Goal: Information Seeking & Learning: Learn about a topic

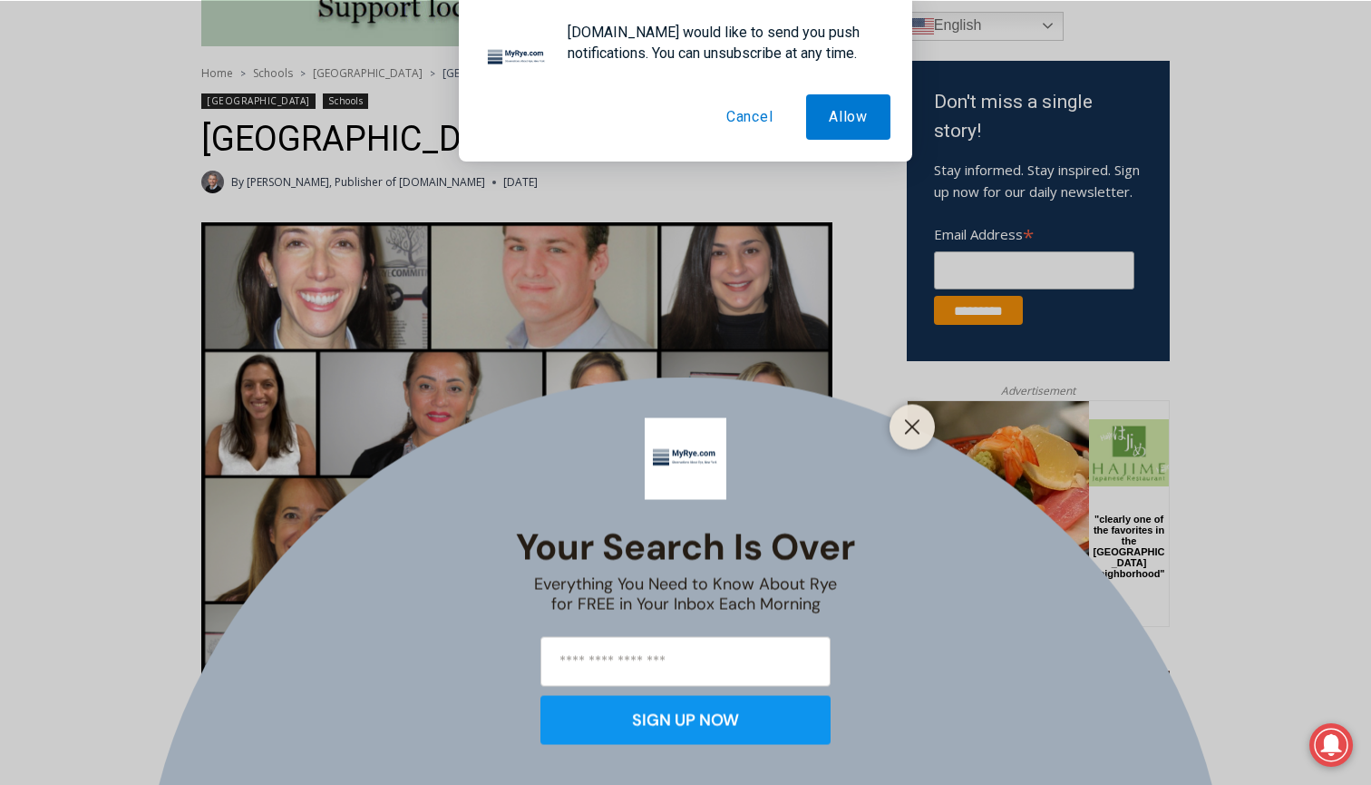
click at [762, 121] on button "Cancel" at bounding box center [750, 116] width 93 height 45
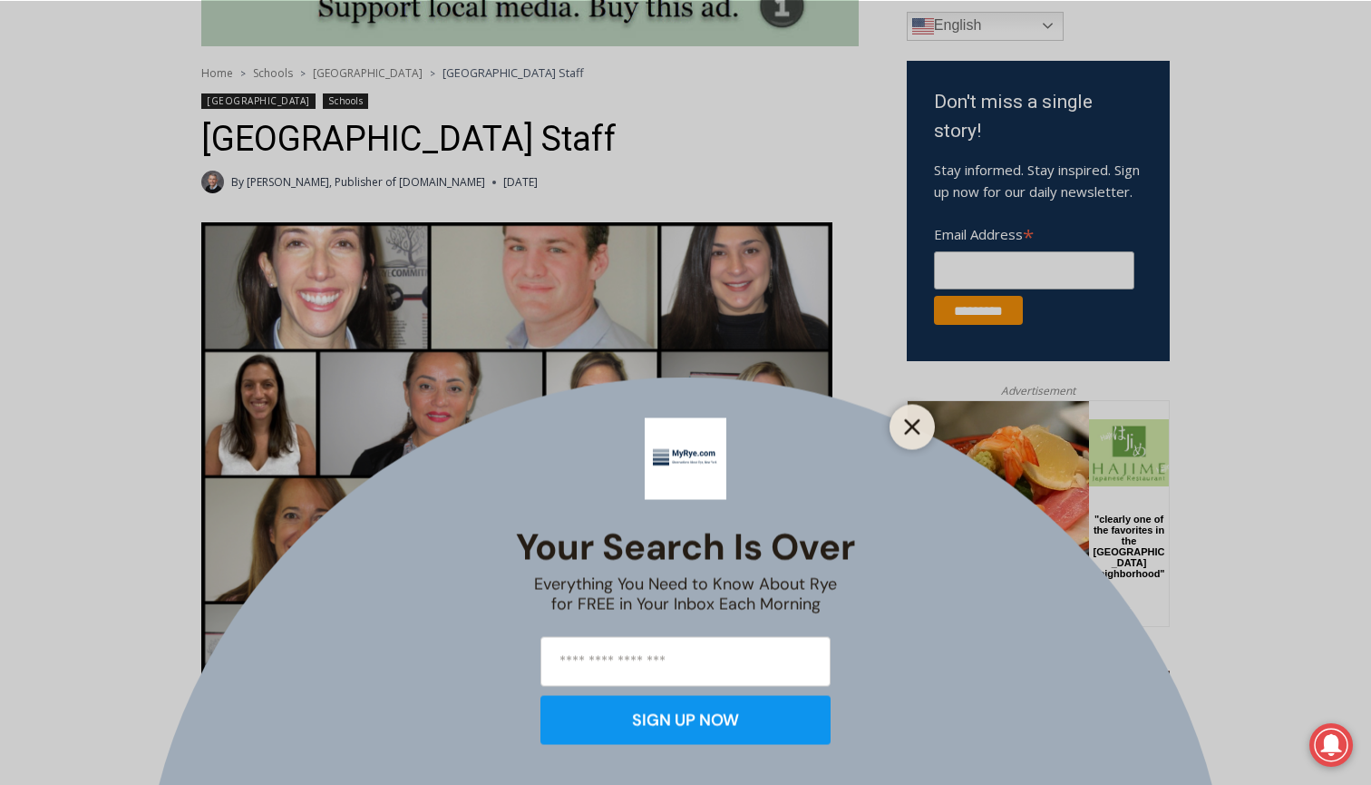
click at [910, 422] on icon "Close" at bounding box center [912, 426] width 16 height 16
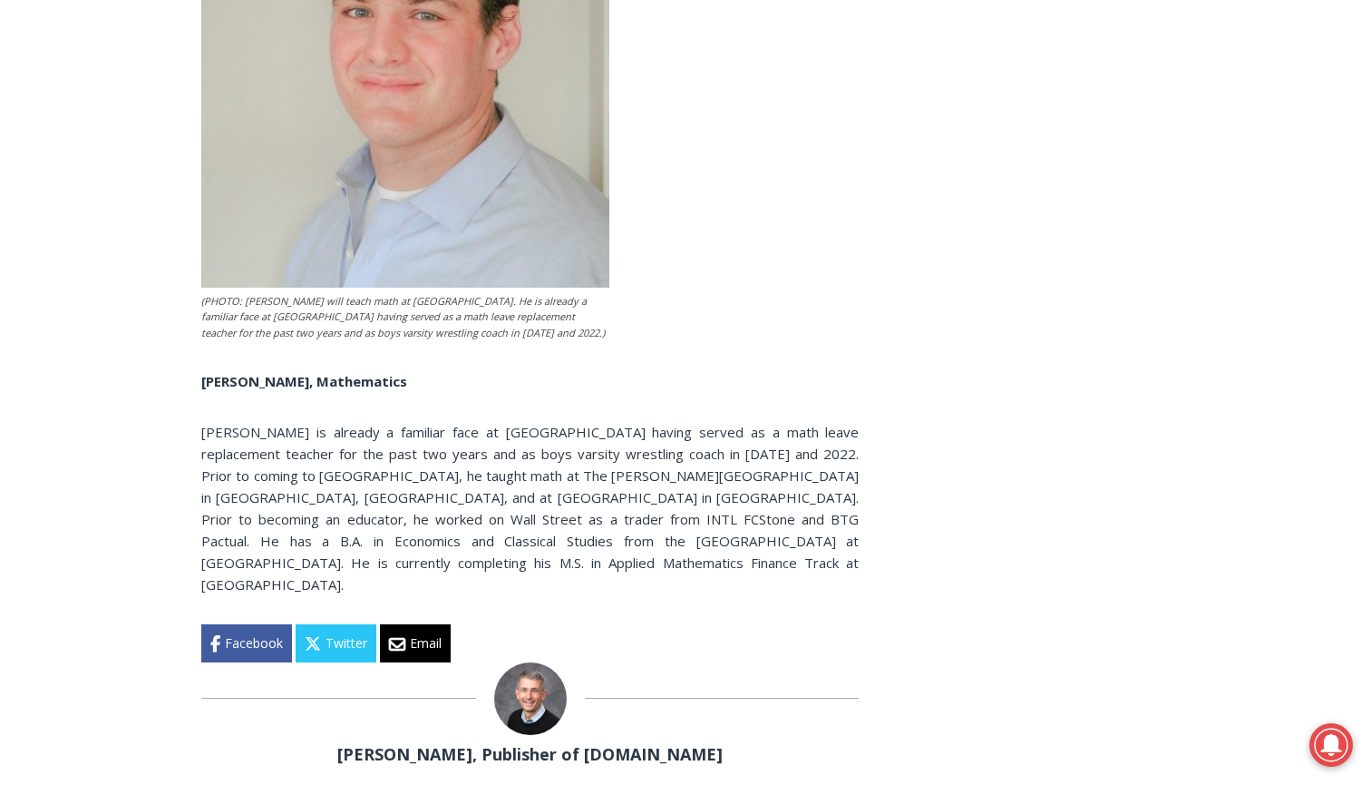
scroll to position [6220, 0]
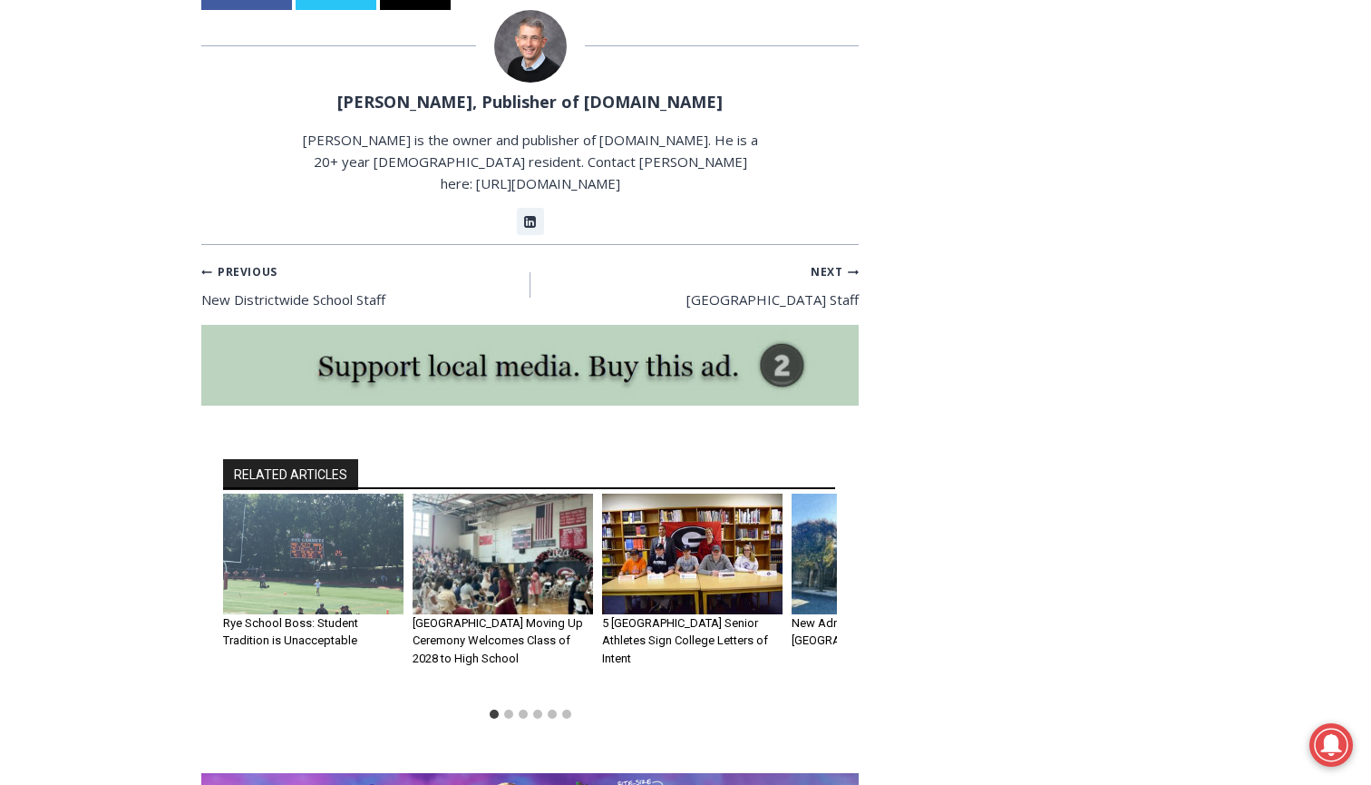
scroll to position [6766, 0]
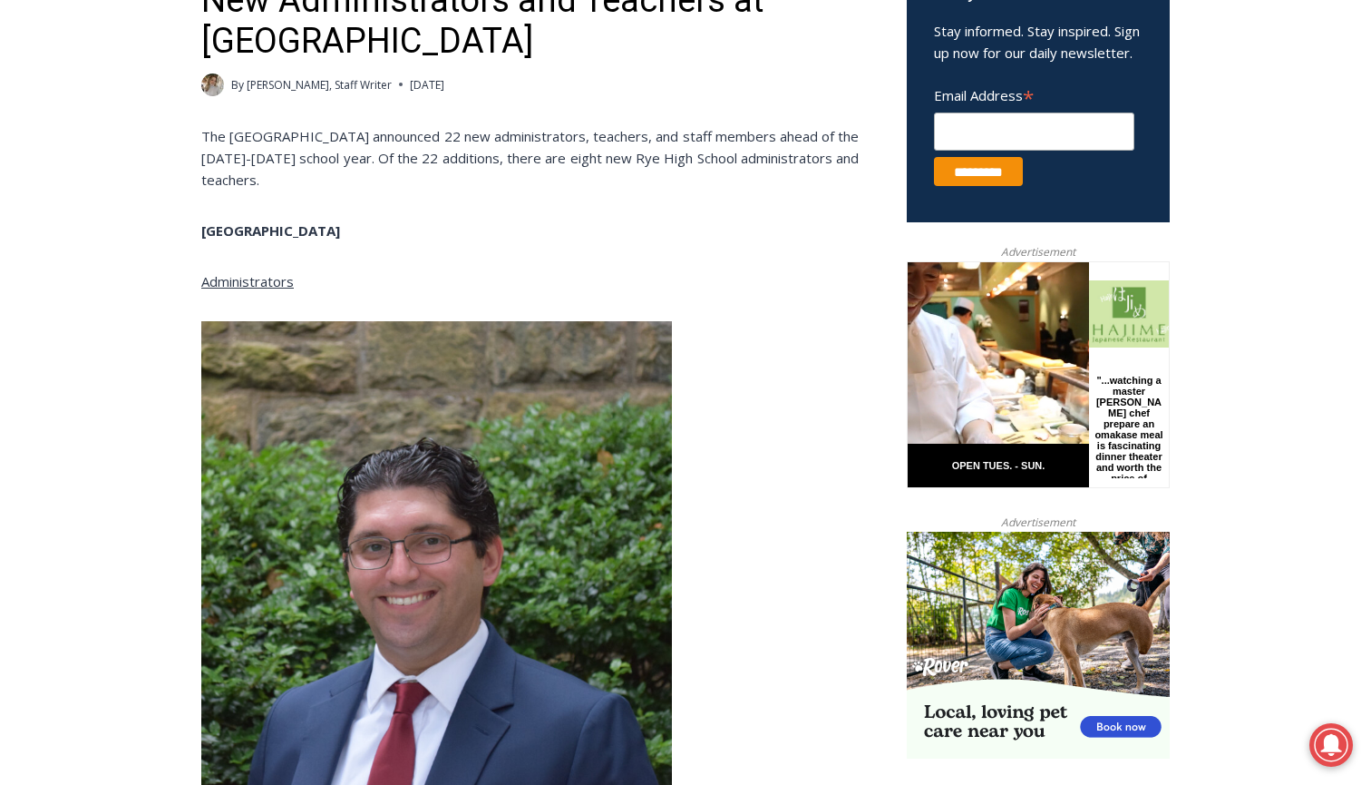
scroll to position [1085, 0]
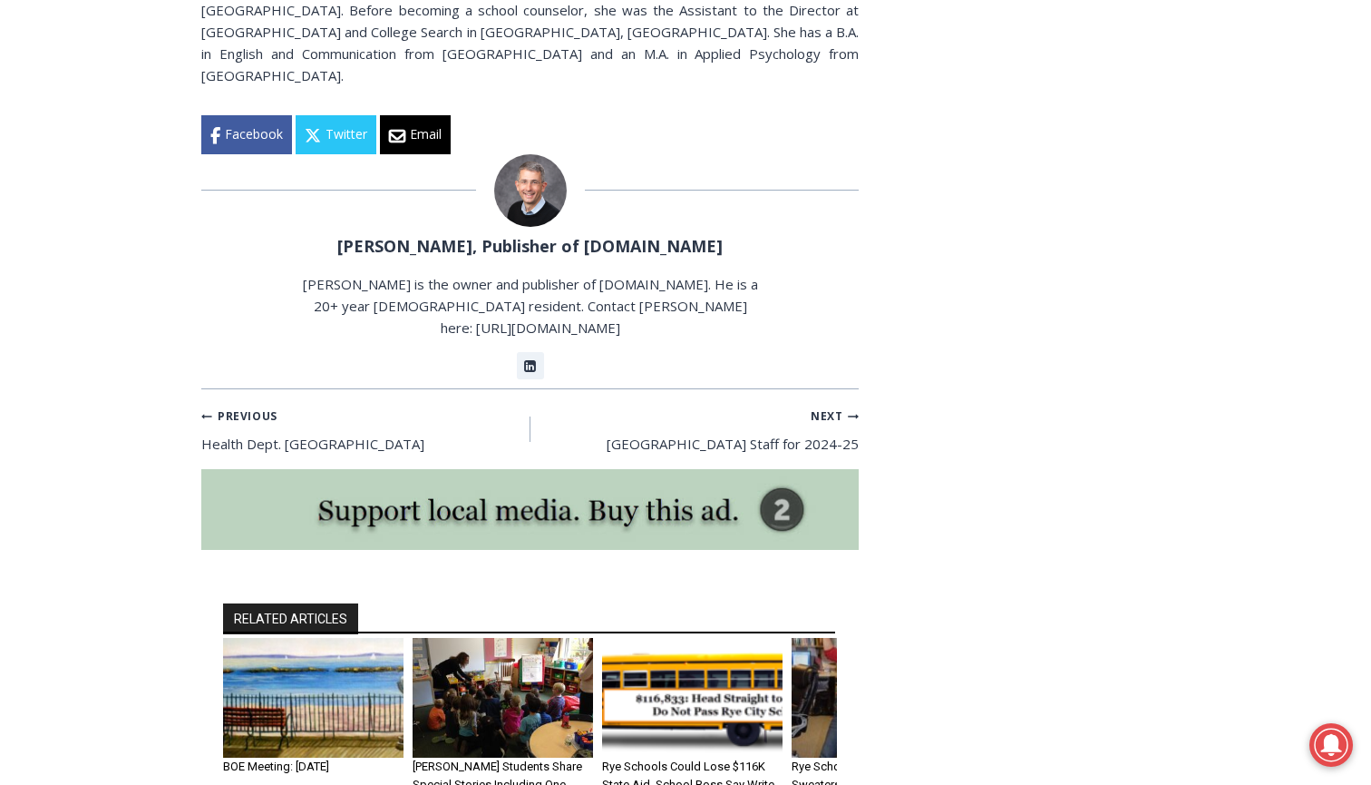
scroll to position [7493, 0]
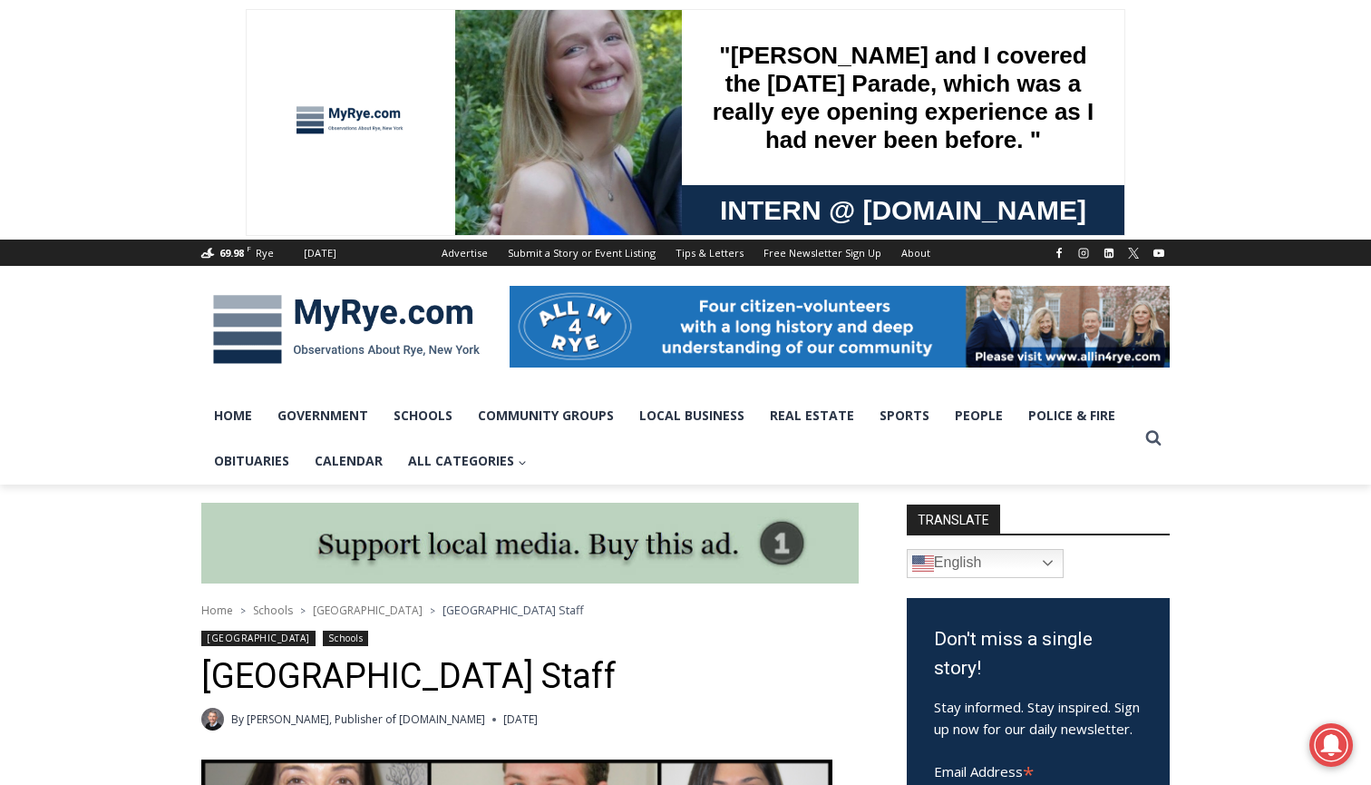
scroll to position [461, 0]
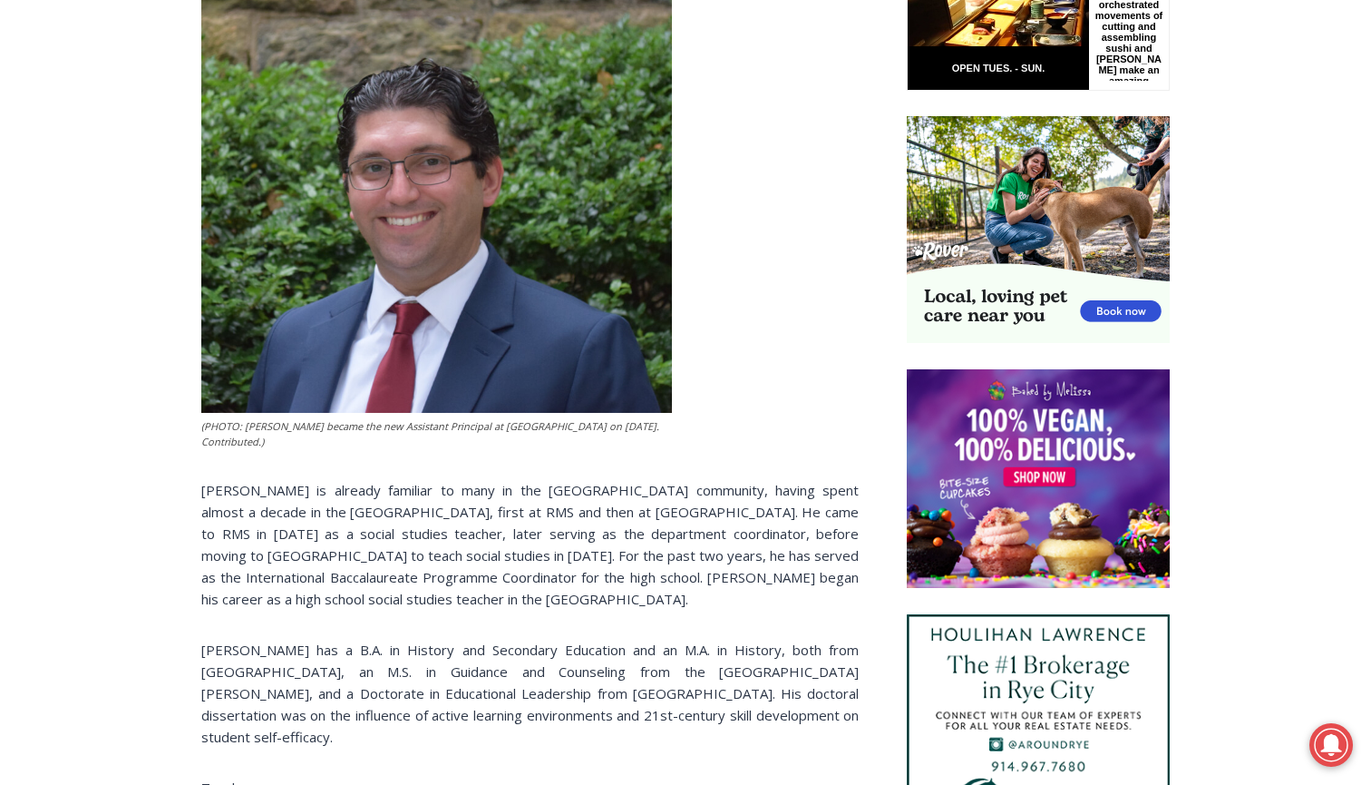
scroll to position [1065, 0]
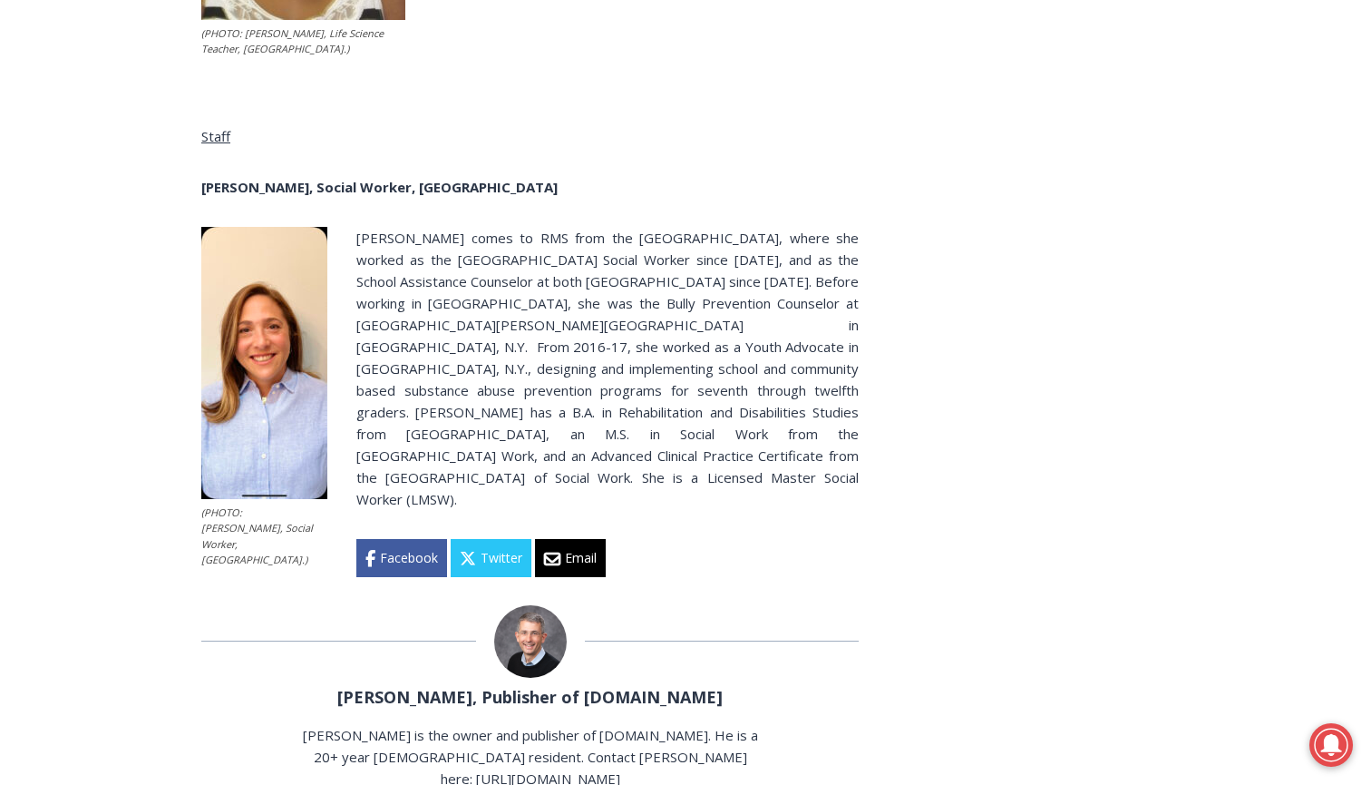
scroll to position [3863, 0]
